Goal: Information Seeking & Learning: Learn about a topic

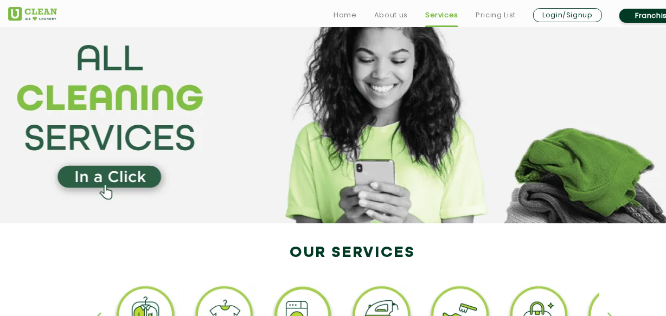
scroll to position [148, 0]
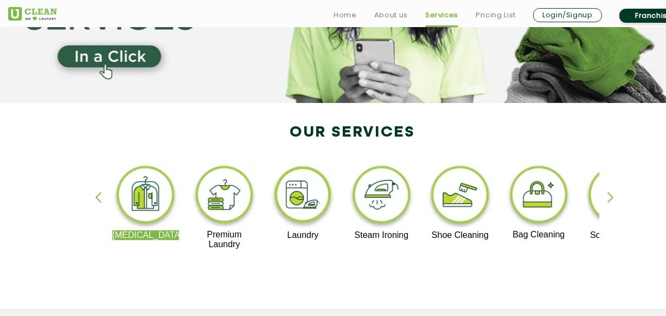
click at [611, 196] on div "button" at bounding box center [615, 207] width 16 height 30
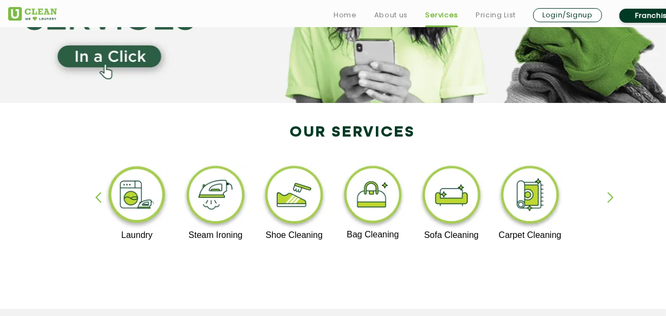
click at [132, 197] on img at bounding box center [137, 196] width 67 height 67
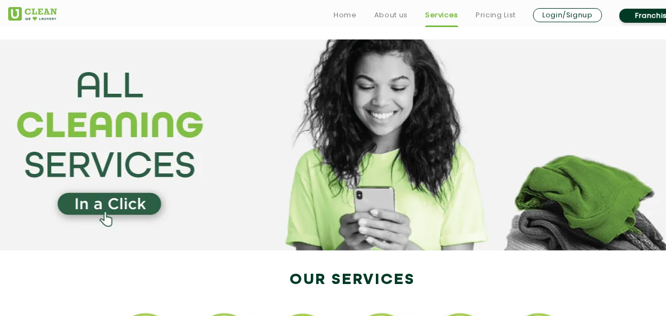
scroll to position [148, 0]
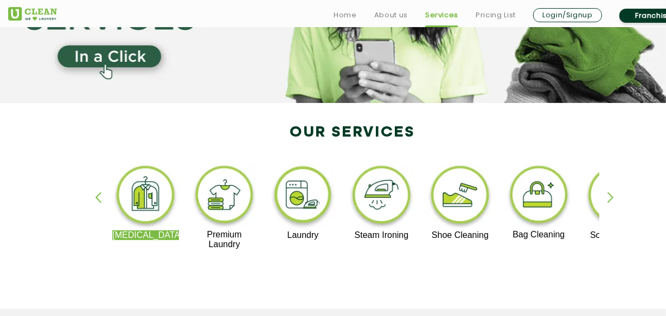
click at [606, 195] on div "[MEDICAL_DATA] Premium Laundry Laundry Steam Ironing Shoe Cleaning Bag Cleaning…" at bounding box center [352, 211] width 705 height 195
click at [610, 193] on div "button" at bounding box center [615, 207] width 16 height 30
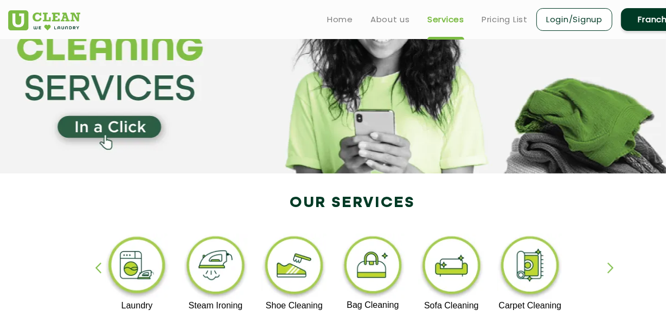
scroll to position [0, 0]
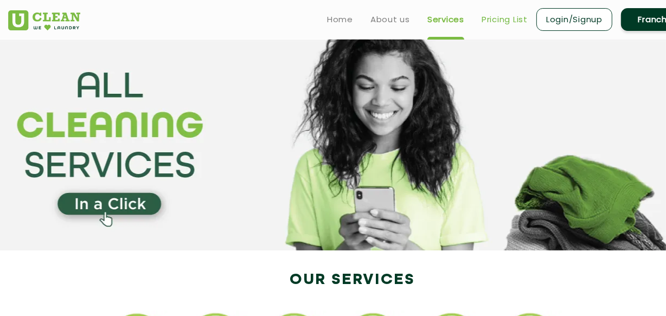
click at [509, 17] on link "Pricing List" at bounding box center [505, 19] width 46 height 13
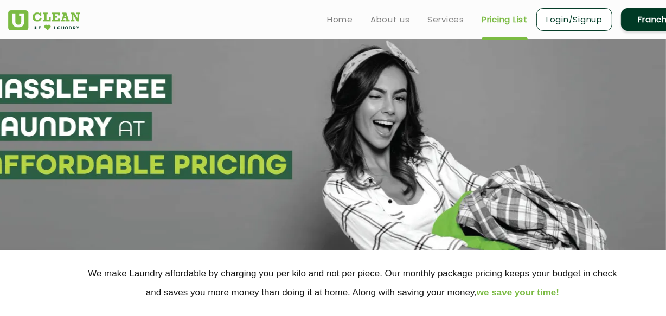
select select "0"
drag, startPoint x: 457, startPoint y: 16, endPoint x: 399, endPoint y: 20, distance: 58.1
click at [457, 16] on link "Services" at bounding box center [445, 19] width 37 height 13
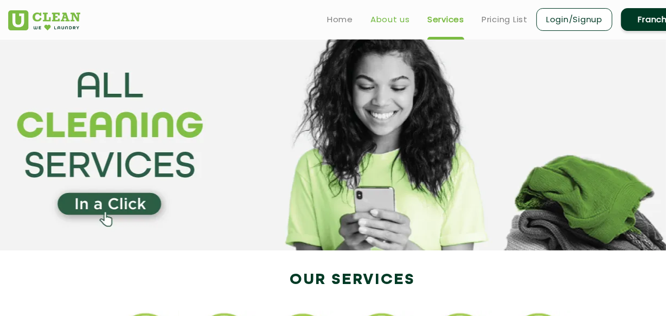
click at [387, 16] on link "About us" at bounding box center [390, 19] width 40 height 13
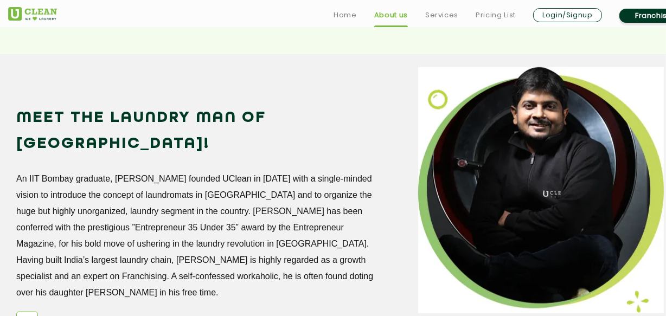
scroll to position [986, 0]
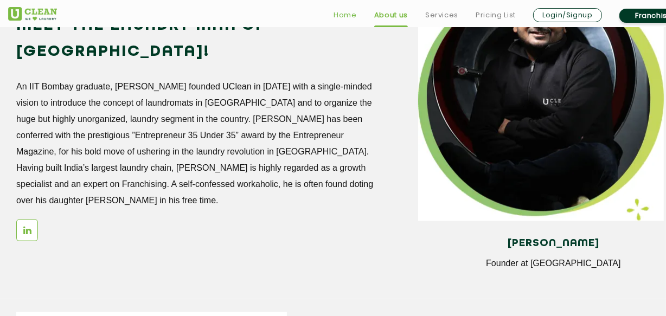
click at [351, 9] on link "Home" at bounding box center [345, 15] width 23 height 13
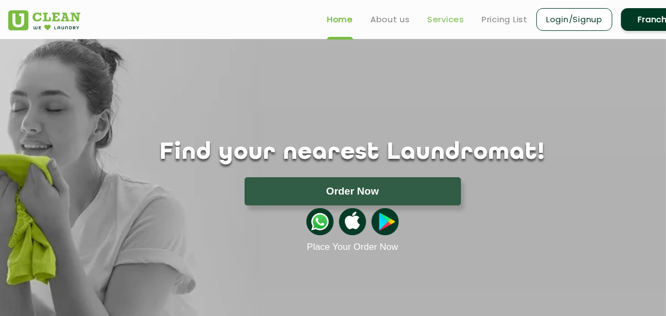
click at [453, 25] on link "Services" at bounding box center [445, 19] width 37 height 13
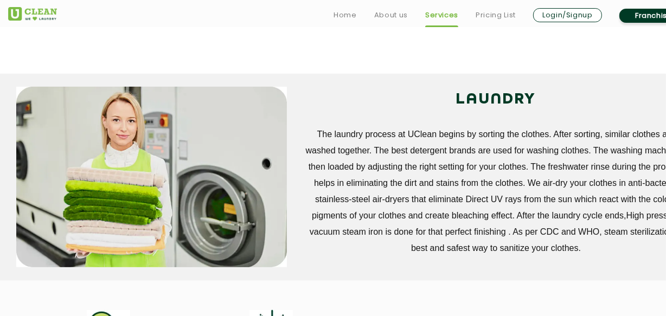
scroll to position [296, 0]
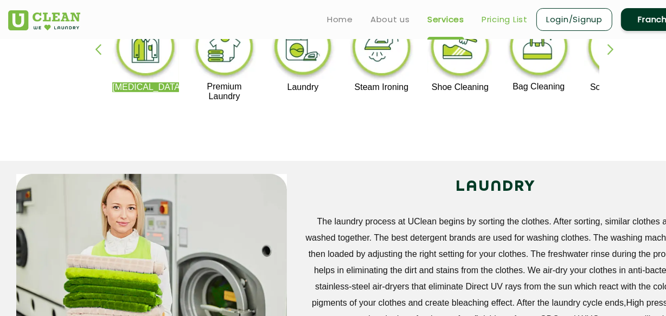
click at [492, 19] on link "Pricing List" at bounding box center [505, 19] width 46 height 13
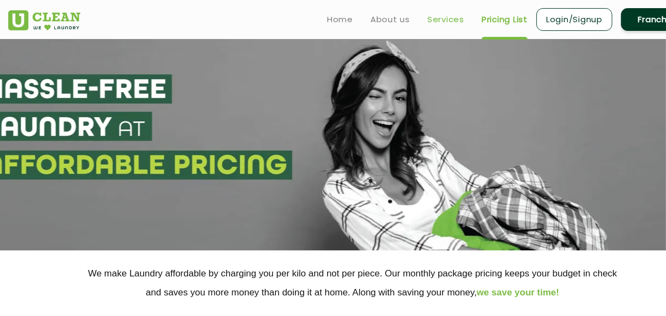
click at [452, 15] on link "Services" at bounding box center [445, 19] width 37 height 13
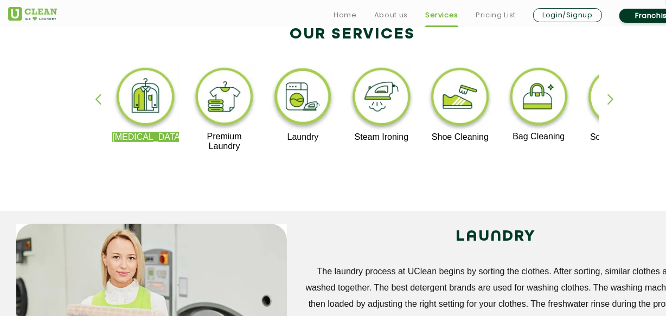
scroll to position [246, 0]
click at [608, 97] on div "button" at bounding box center [615, 108] width 16 height 30
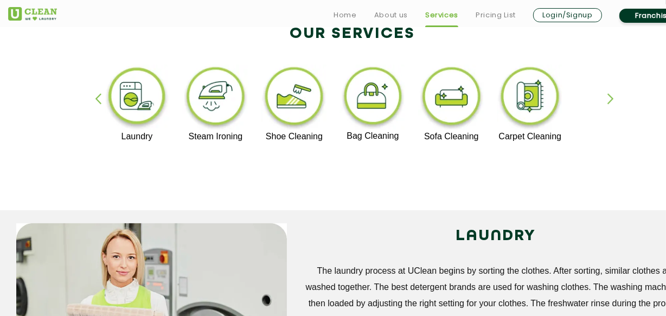
click at [352, 159] on button "button" at bounding box center [352, 159] width 0 height 0
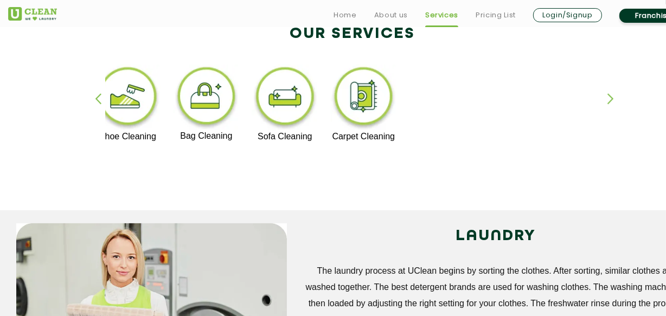
click at [352, 159] on button "button" at bounding box center [352, 159] width 0 height 0
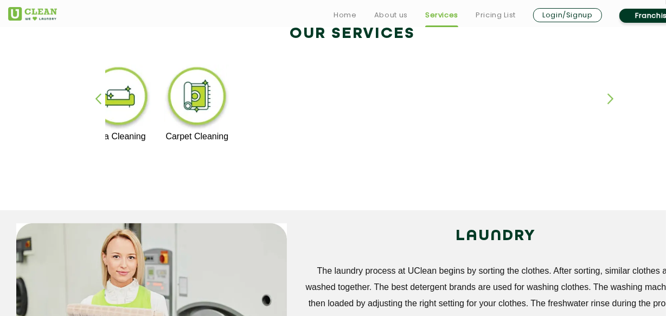
click at [352, 159] on button "button" at bounding box center [352, 159] width 0 height 0
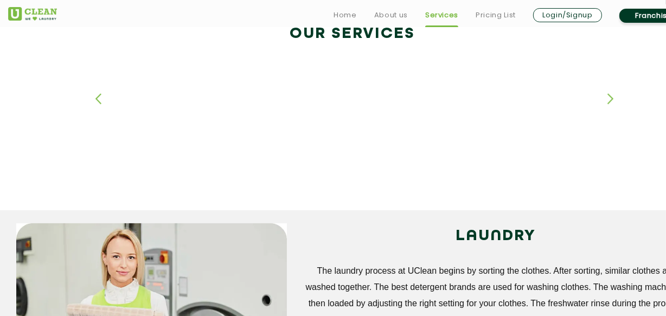
click at [352, 159] on button "button" at bounding box center [352, 159] width 0 height 0
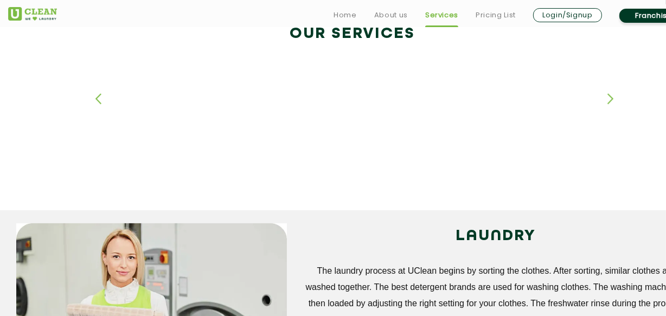
click at [352, 159] on button "button" at bounding box center [352, 159] width 0 height 0
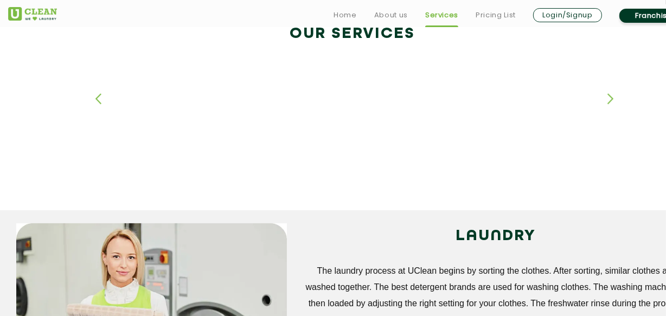
click at [352, 159] on button "button" at bounding box center [352, 159] width 0 height 0
